Goal: Information Seeking & Learning: Check status

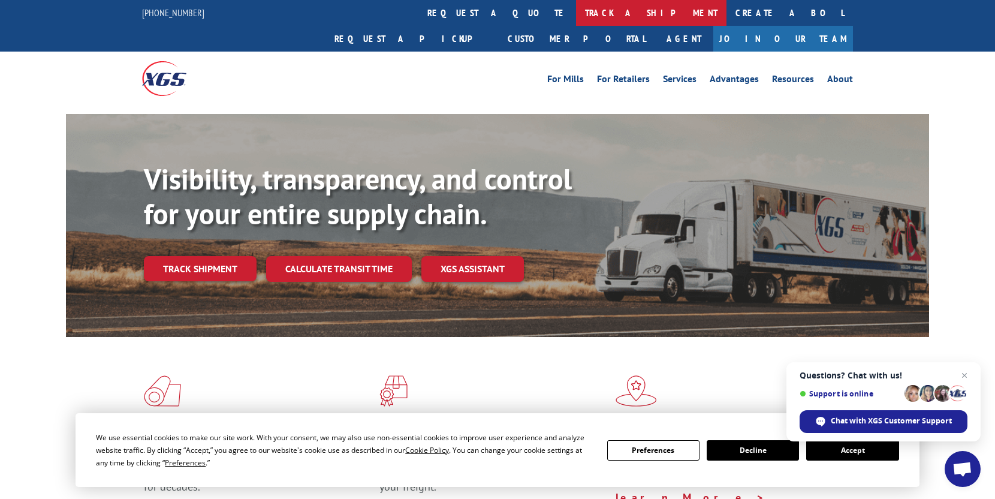
click at [576, 17] on link "track a shipment" at bounding box center [651, 13] width 150 height 26
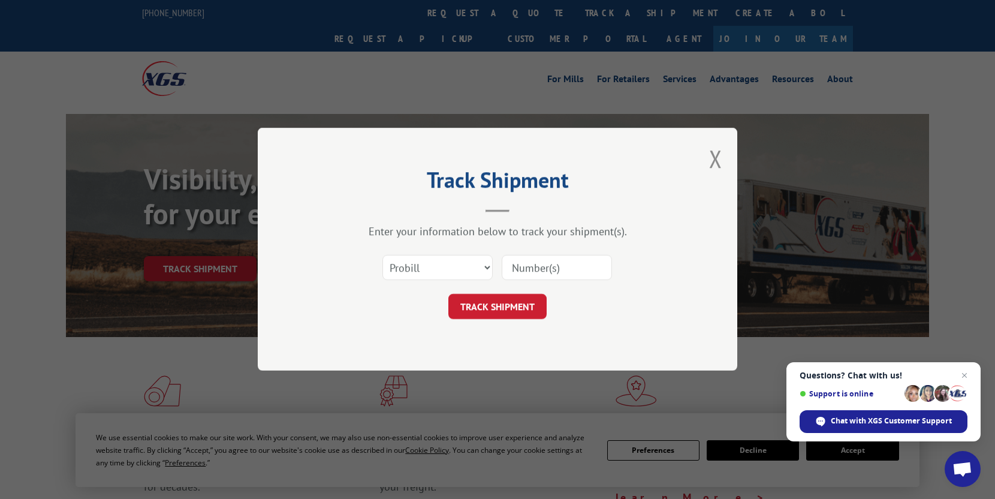
click at [523, 276] on input at bounding box center [557, 267] width 110 height 25
type input "2869166"
click at [462, 300] on button "TRACK SHIPMENT" at bounding box center [497, 306] width 98 height 25
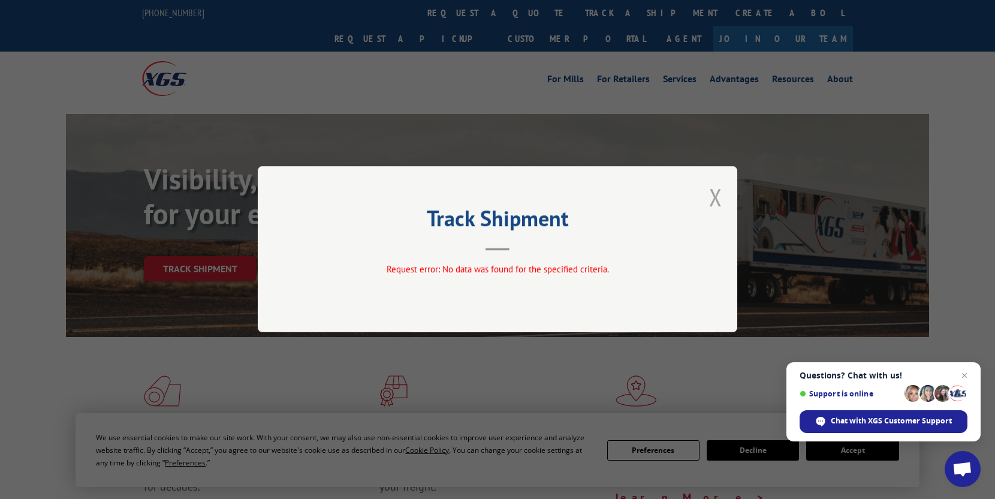
click at [719, 198] on button "Close modal" at bounding box center [715, 197] width 13 height 32
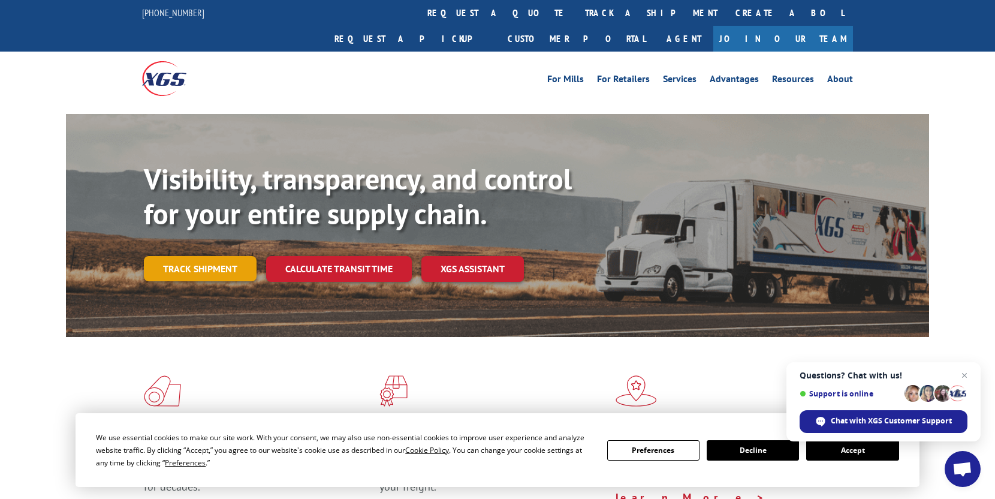
click at [205, 256] on link "Track shipment" at bounding box center [200, 268] width 113 height 25
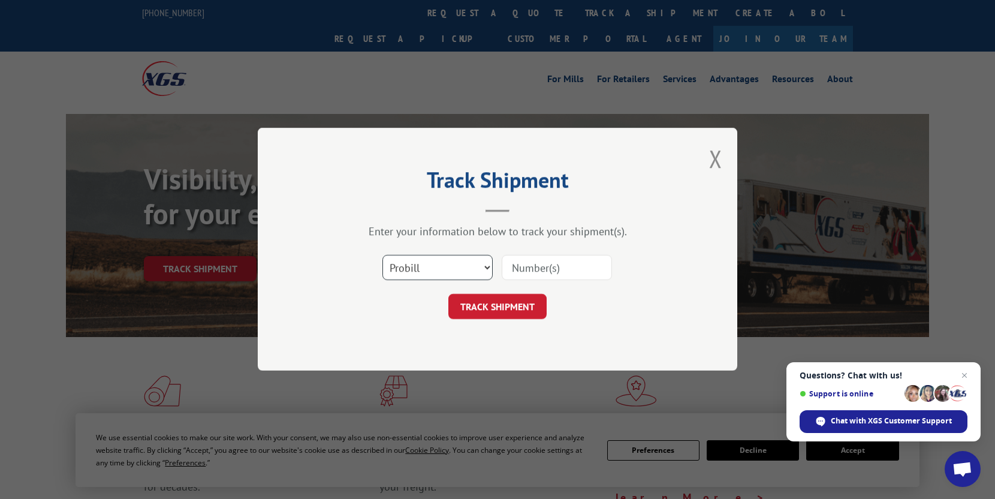
click at [426, 267] on select "Select category... Probill BOL PO" at bounding box center [437, 267] width 110 height 25
select select "bol"
click at [382, 255] on select "Select category... Probill BOL PO" at bounding box center [437, 267] width 110 height 25
click at [530, 270] on input at bounding box center [557, 267] width 110 height 25
type input "2869166"
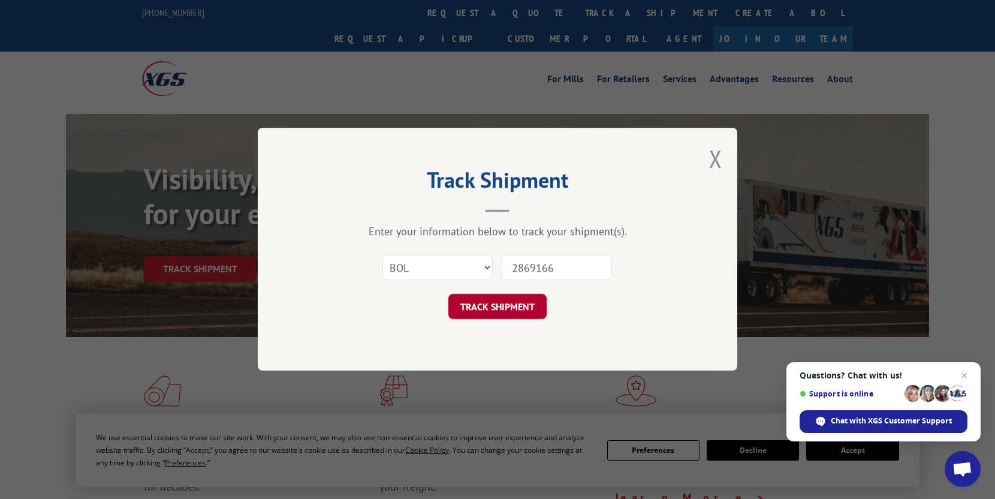
click at [512, 307] on button "TRACK SHIPMENT" at bounding box center [497, 306] width 98 height 25
